Goal: Navigation & Orientation: Understand site structure

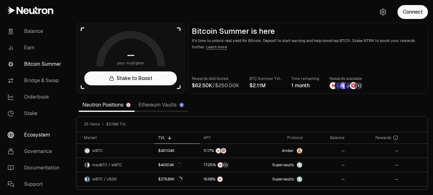
click at [42, 134] on link "Ecosystem" at bounding box center [36, 135] width 66 height 16
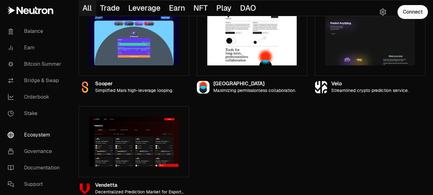
scroll to position [703, 0]
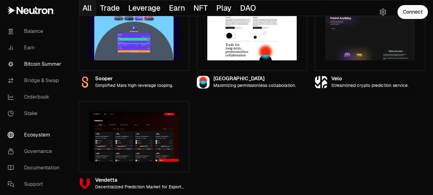
click at [32, 63] on link "Bitcoin Summer" at bounding box center [36, 64] width 66 height 16
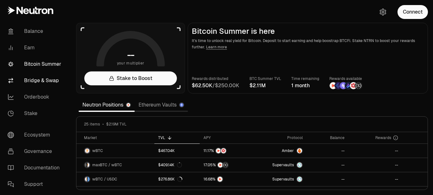
click at [31, 80] on link "Bridge & Swap" at bounding box center [36, 81] width 66 height 16
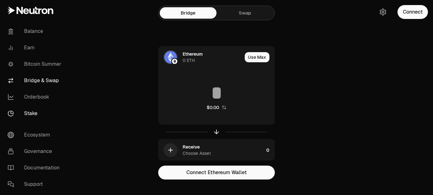
click at [31, 110] on link "Stake" at bounding box center [36, 113] width 66 height 16
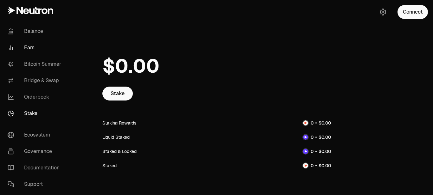
click at [23, 47] on link "Earn" at bounding box center [36, 48] width 66 height 16
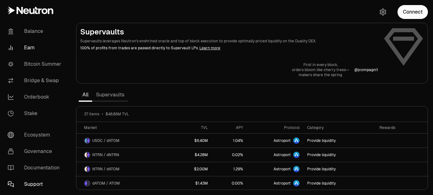
click at [33, 185] on link "Support" at bounding box center [36, 184] width 66 height 16
